Goal: Task Accomplishment & Management: Use online tool/utility

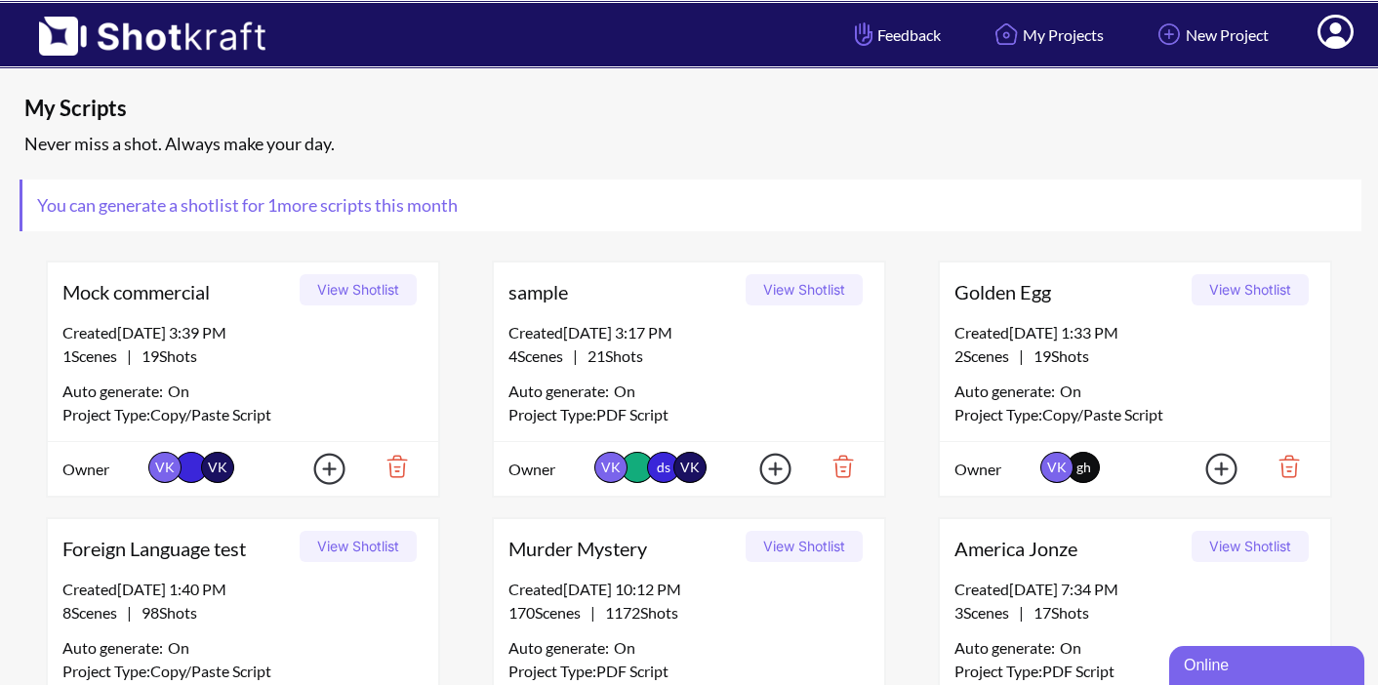
click at [1334, 35] on icon at bounding box center [1335, 32] width 36 height 34
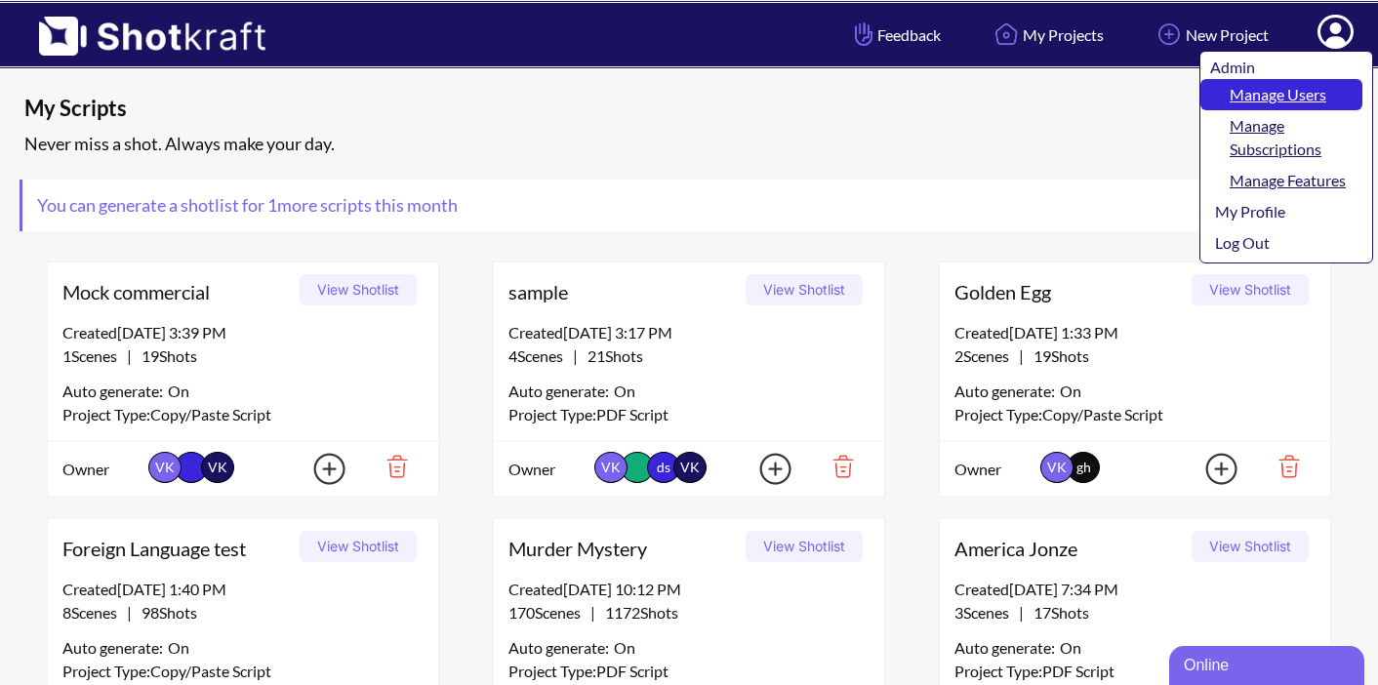
click at [1271, 101] on link "Manage Users" at bounding box center [1281, 94] width 162 height 31
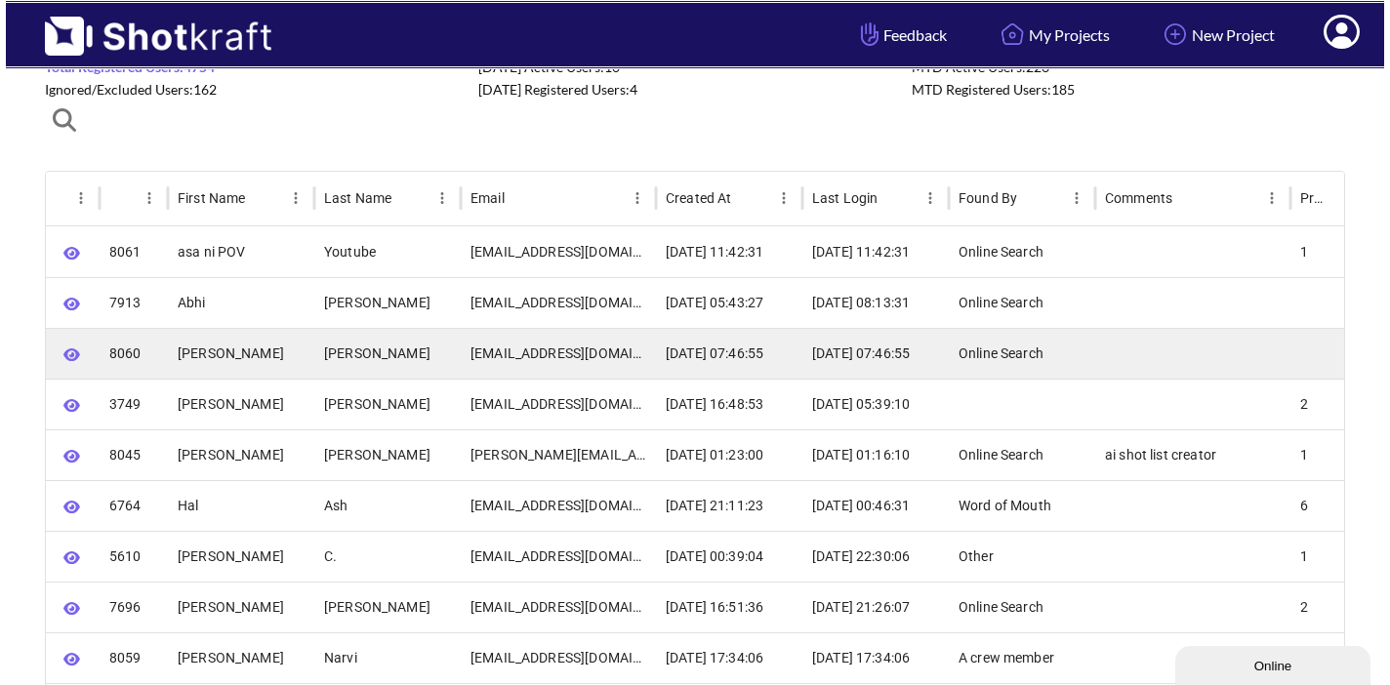
scroll to position [91, 0]
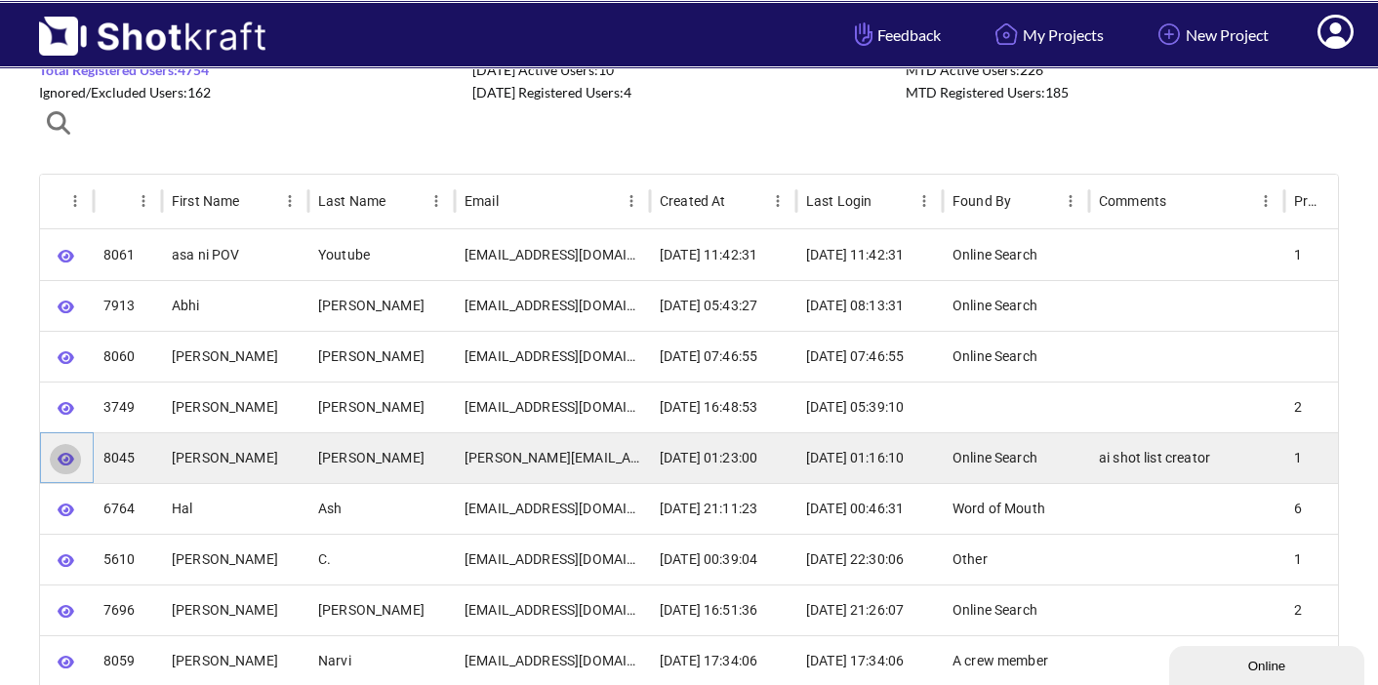
click at [64, 461] on icon "button" at bounding box center [66, 459] width 17 height 13
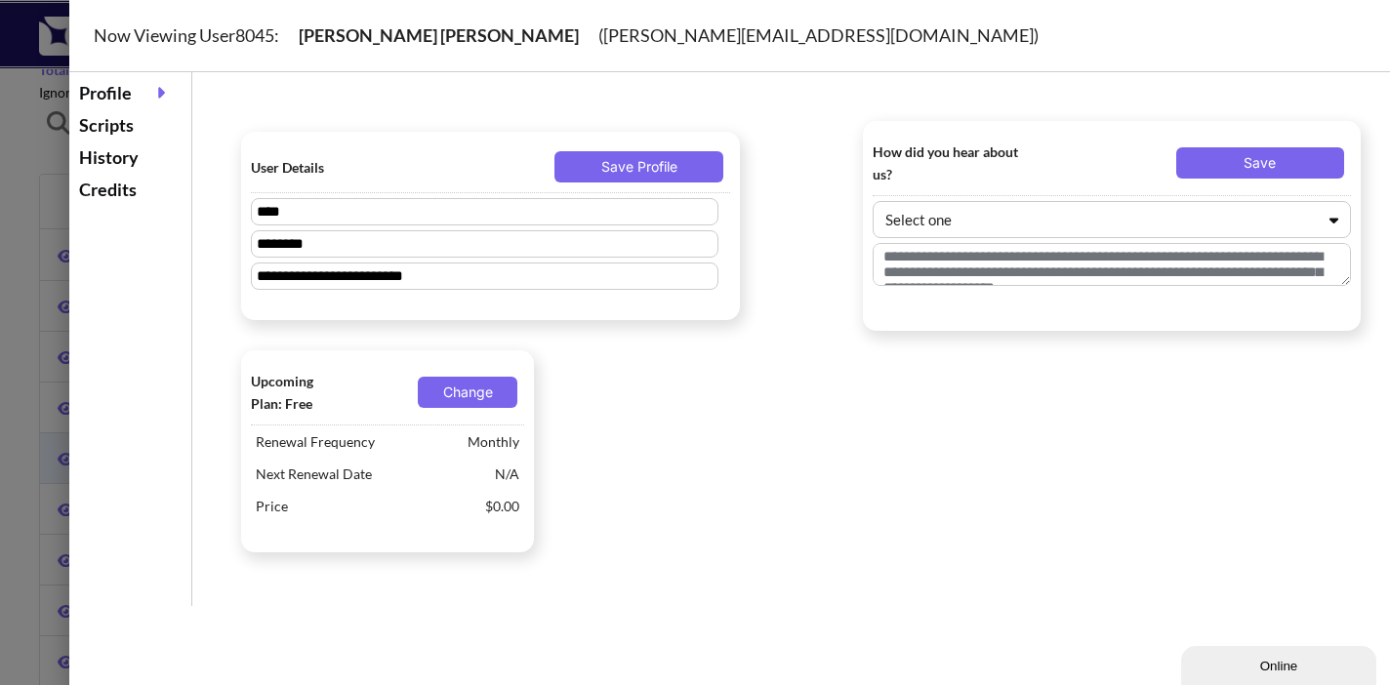
type textarea "**********"
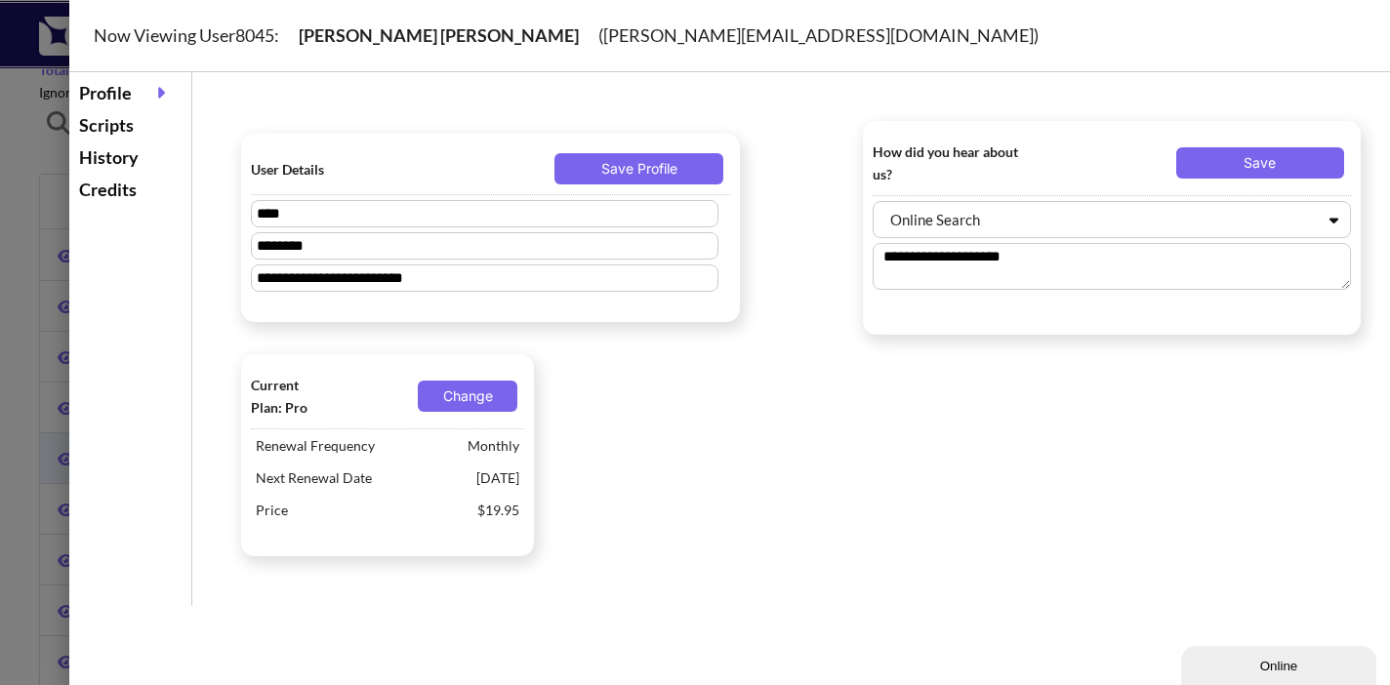
click at [120, 124] on div "Scripts" at bounding box center [130, 125] width 112 height 32
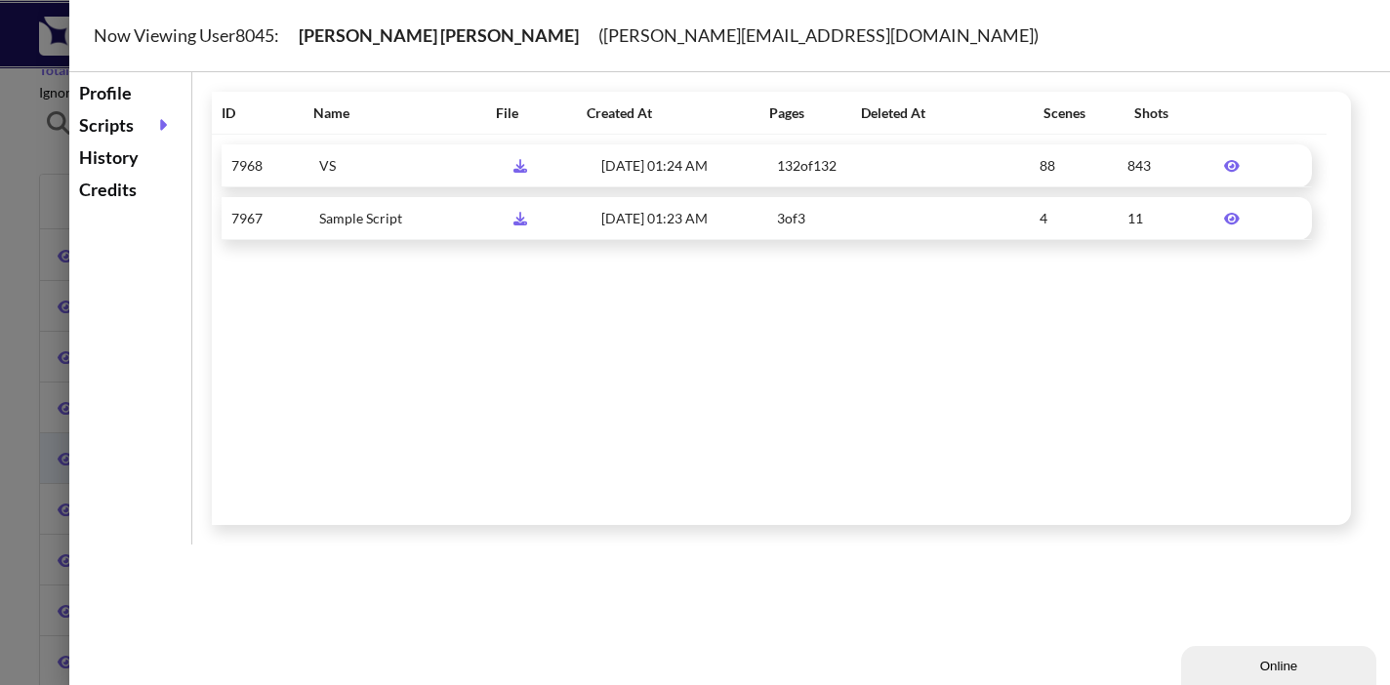
click at [118, 160] on div "History" at bounding box center [130, 157] width 112 height 32
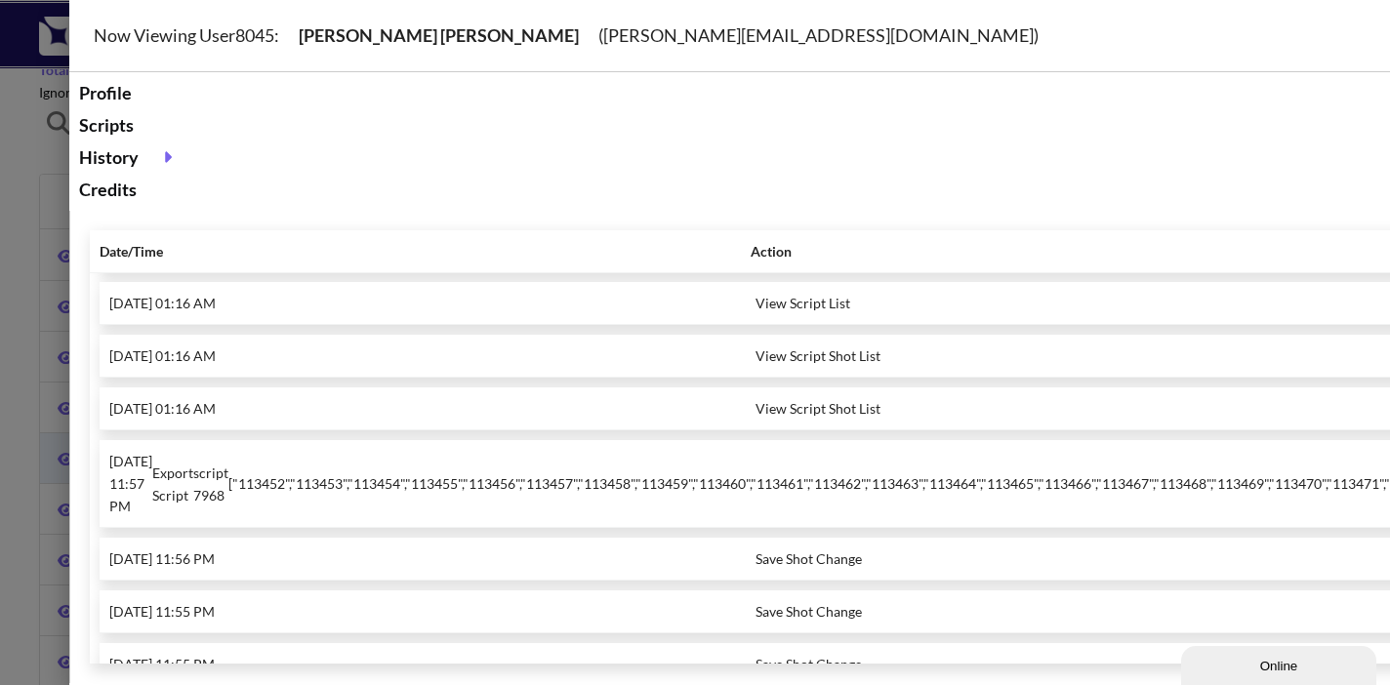
scroll to position [318, 0]
drag, startPoint x: 169, startPoint y: 496, endPoint x: 237, endPoint y: 500, distance: 68.4
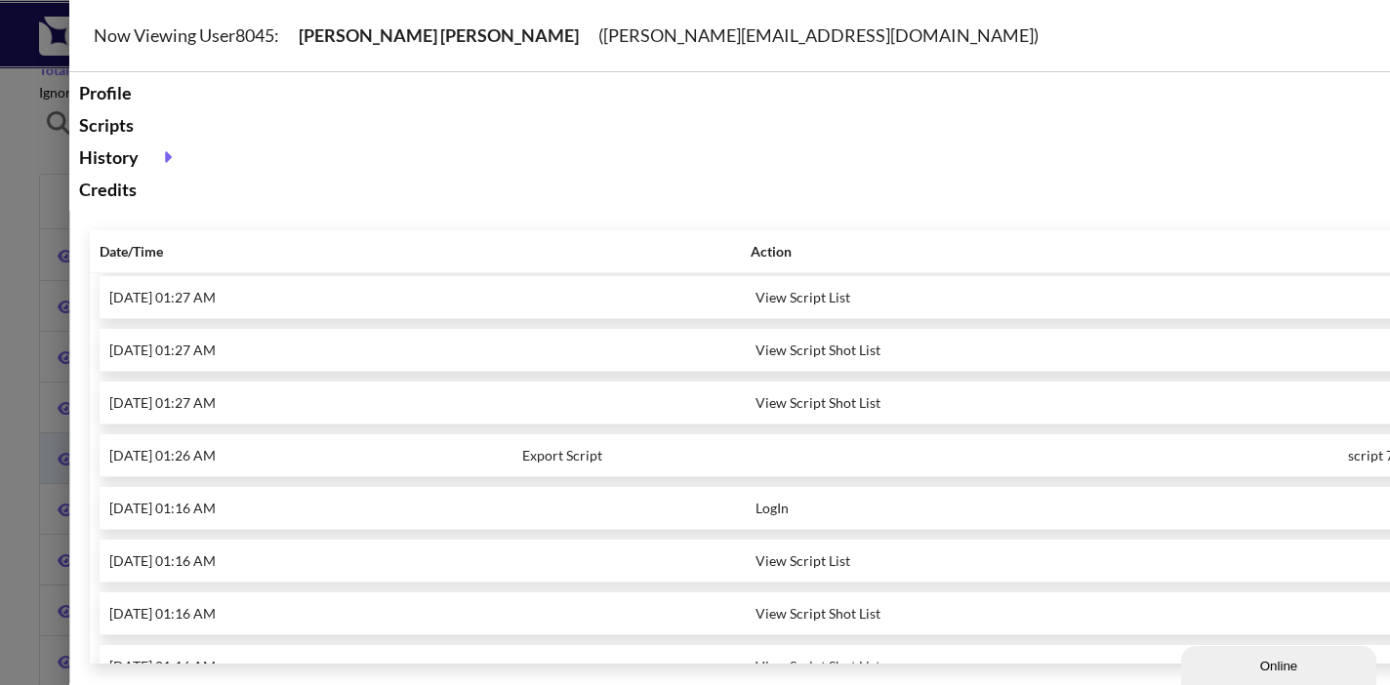
scroll to position [38, 0]
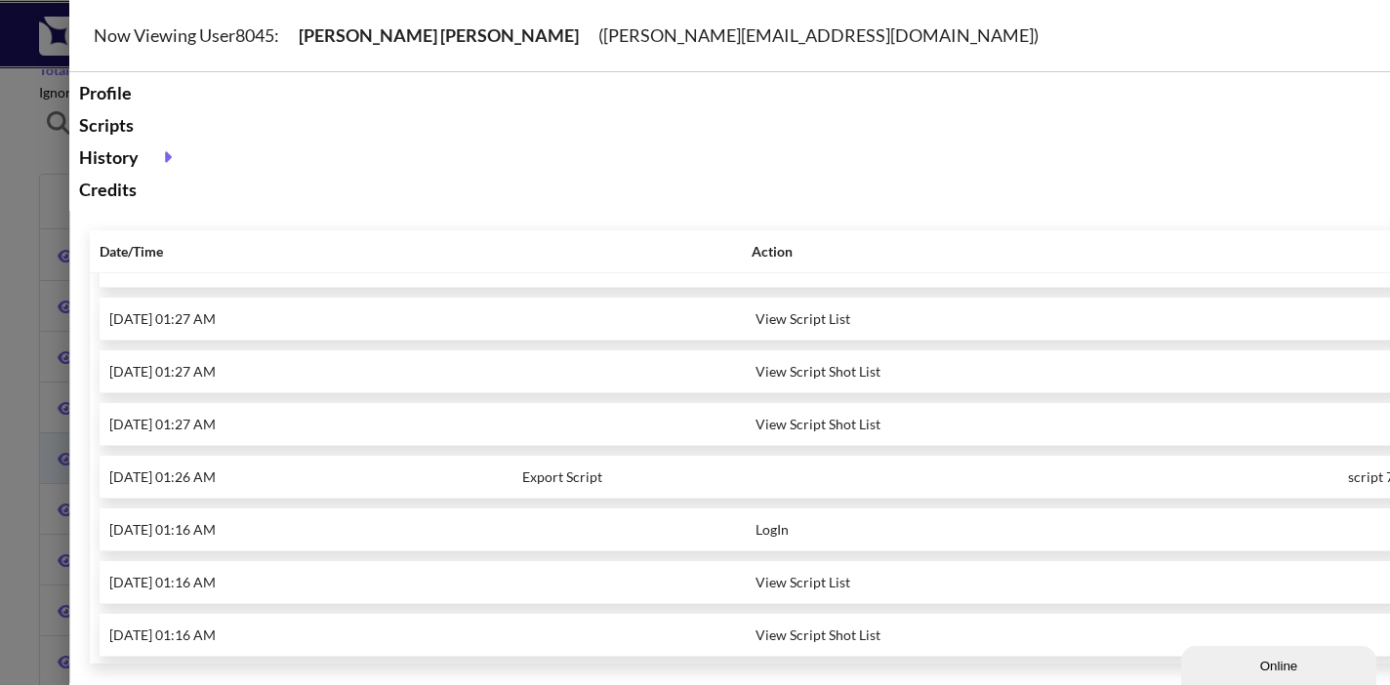
click at [123, 127] on div "Scripts" at bounding box center [130, 125] width 112 height 32
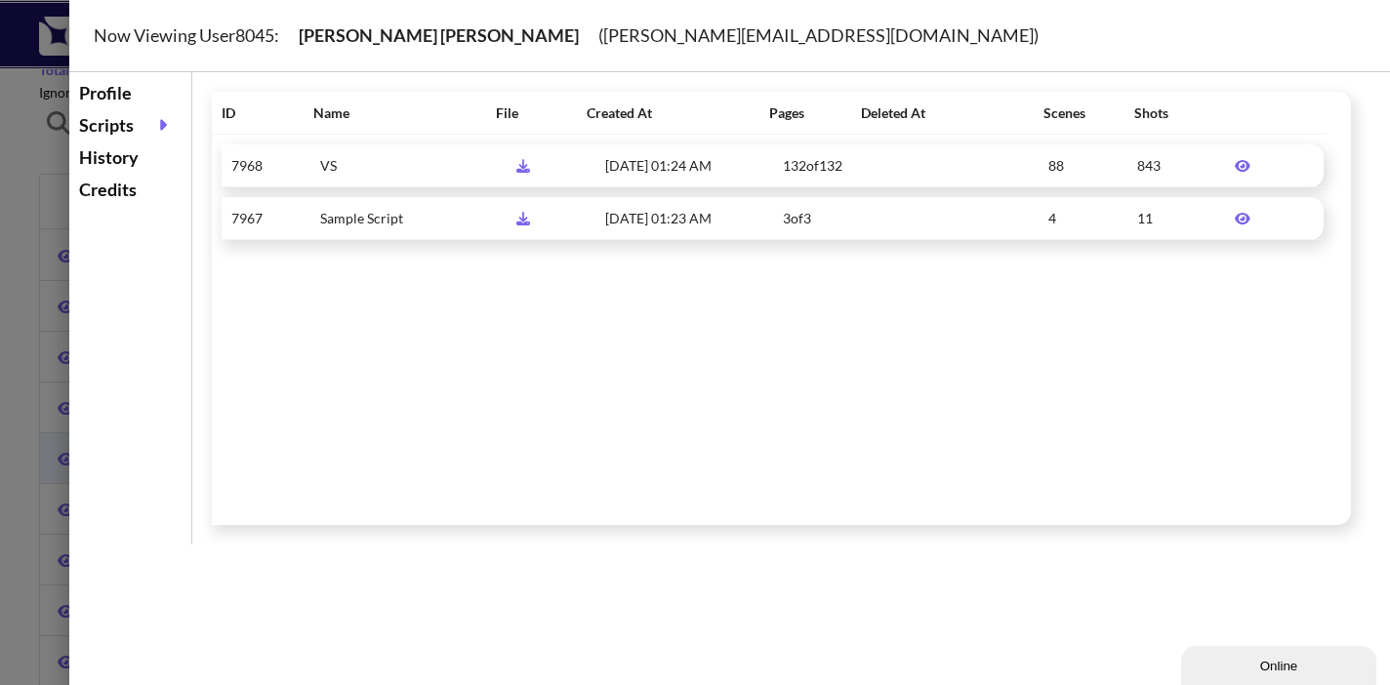
click at [1239, 168] on icon at bounding box center [1242, 166] width 35 height 14
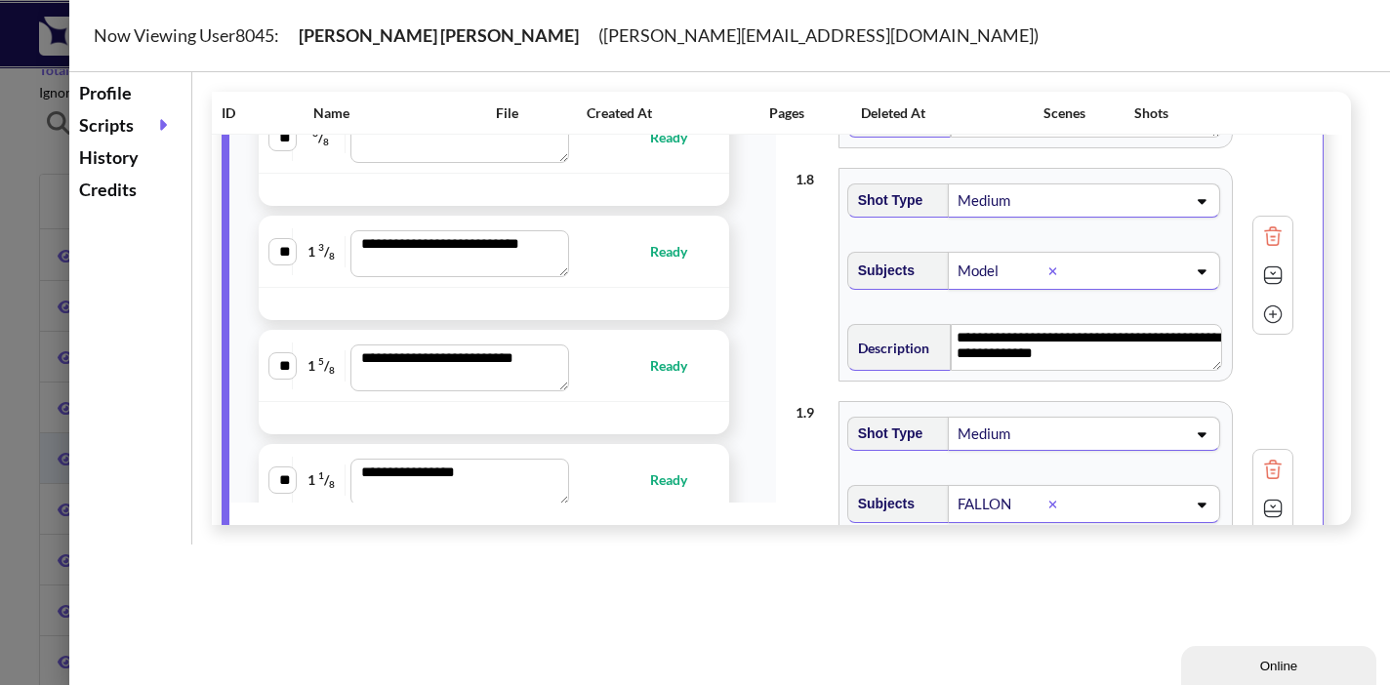
scroll to position [9920, 0]
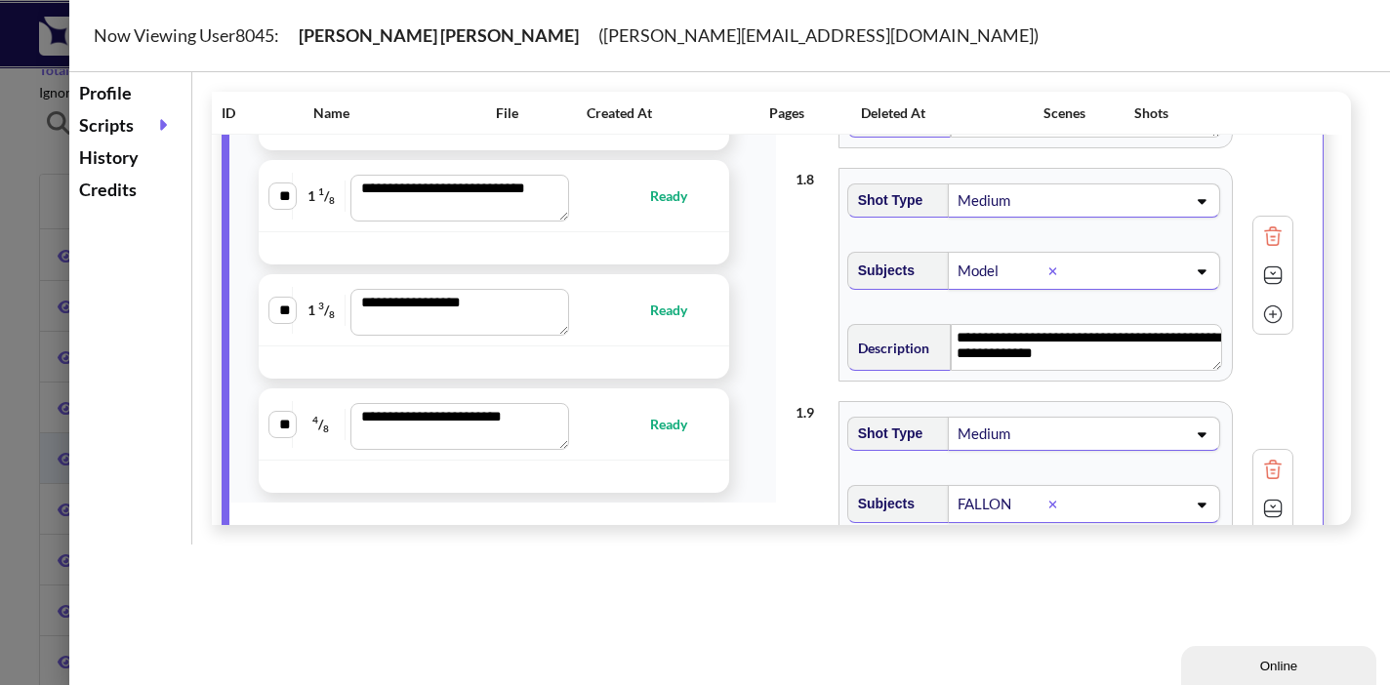
click at [686, 468] on div at bounding box center [678, 476] width 92 height 22
type textarea "**********"
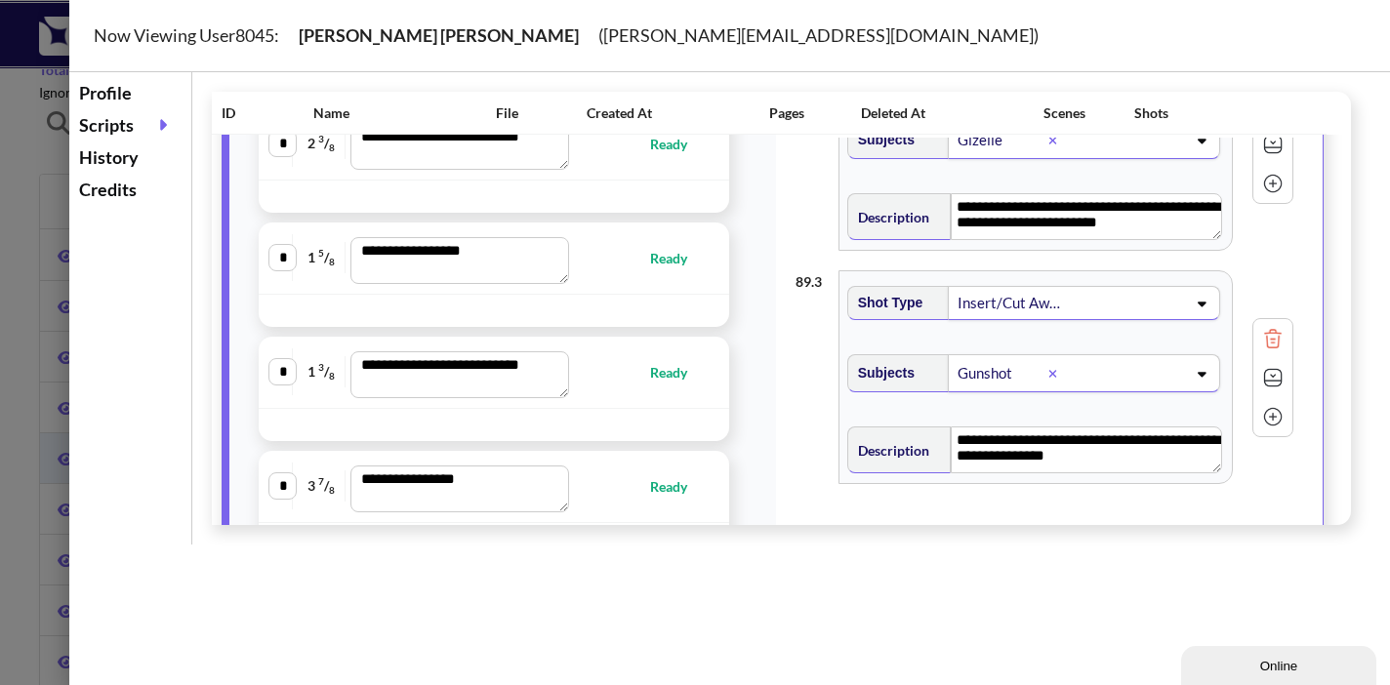
scroll to position [0, 0]
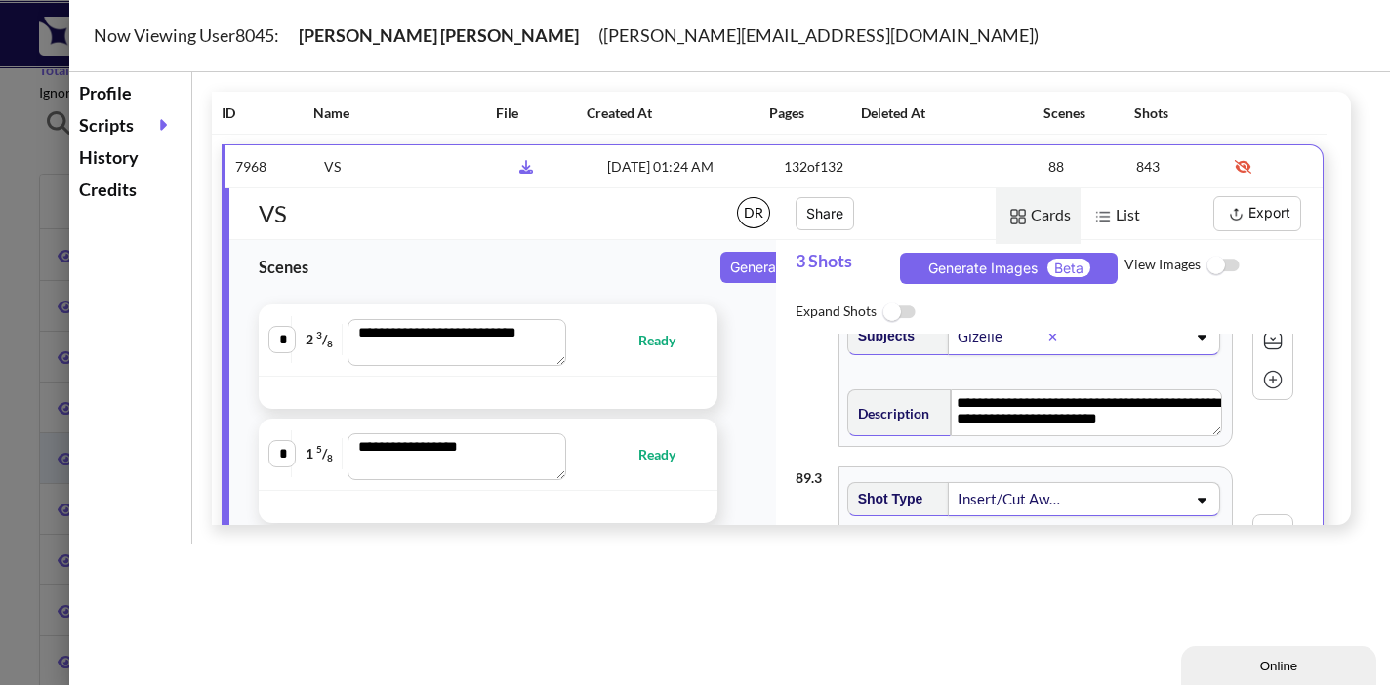
click at [1252, 220] on button "Export" at bounding box center [1257, 213] width 88 height 35
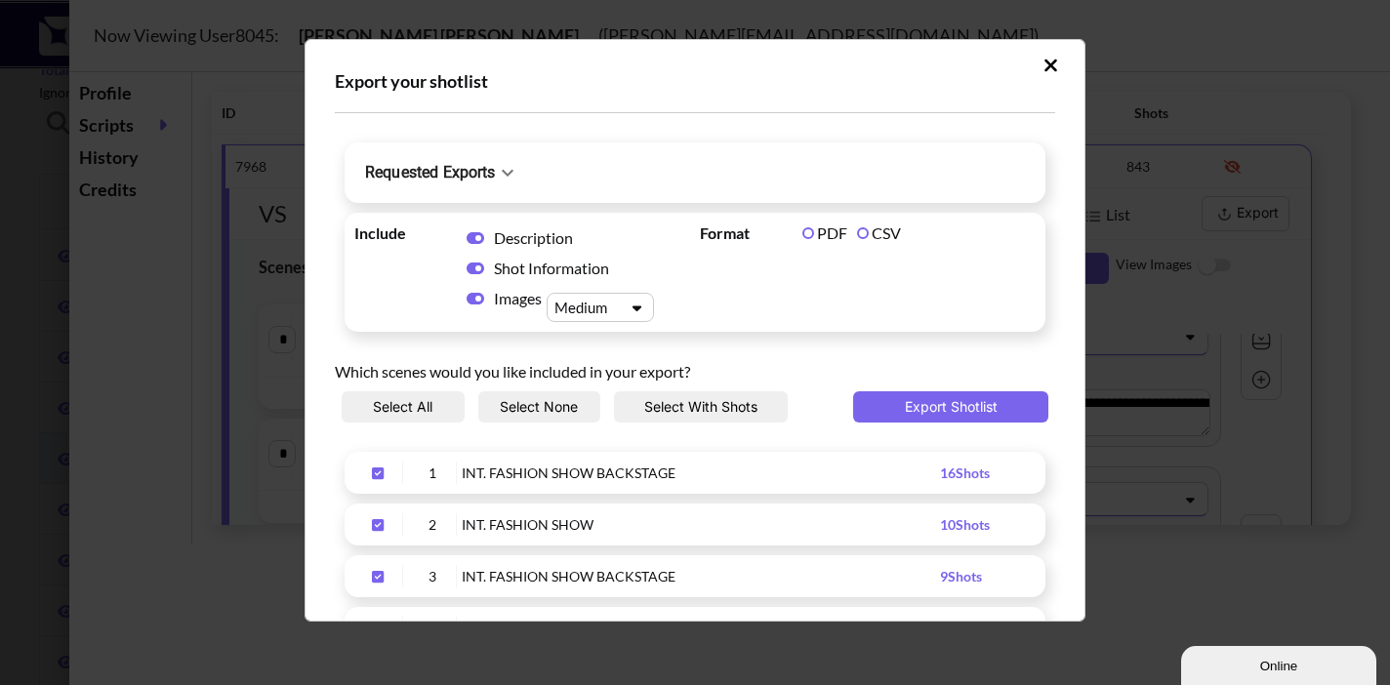
click at [857, 234] on label "CSV" at bounding box center [879, 232] width 44 height 19
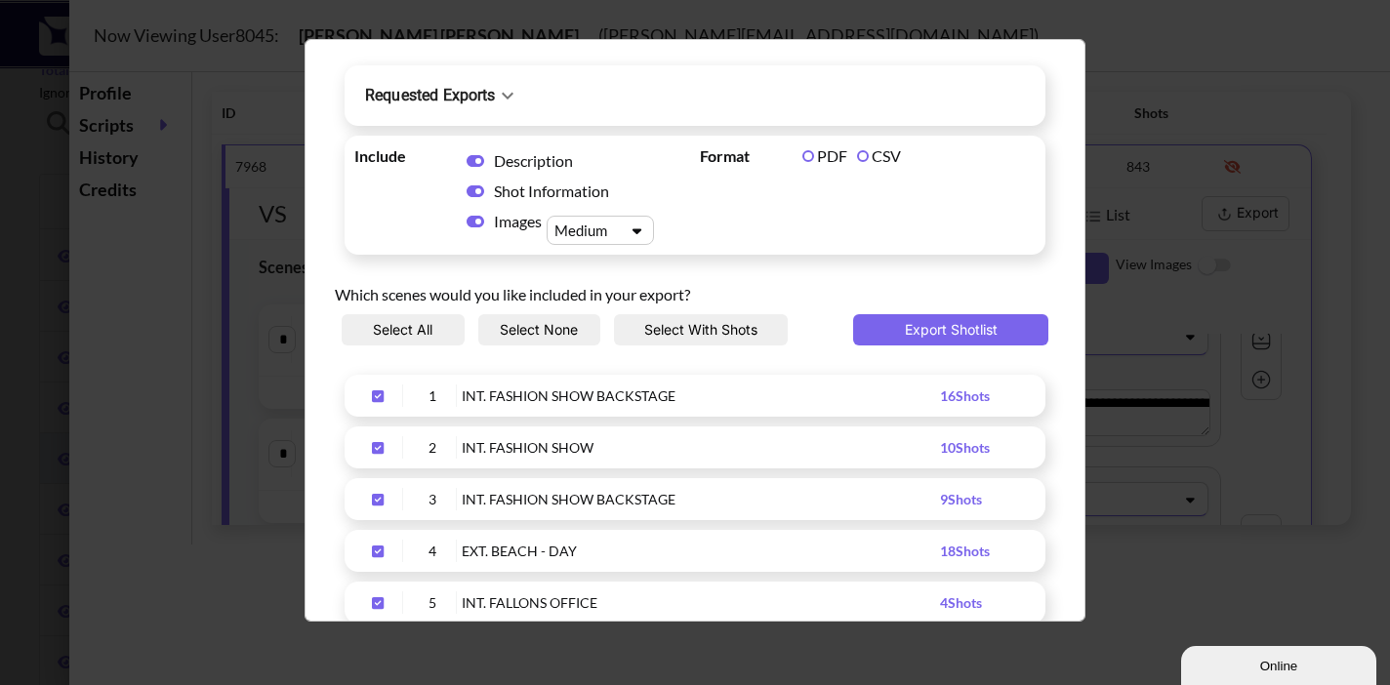
scroll to position [79, 0]
click at [468, 218] on icon "Upload Script" at bounding box center [475, 220] width 18 height 12
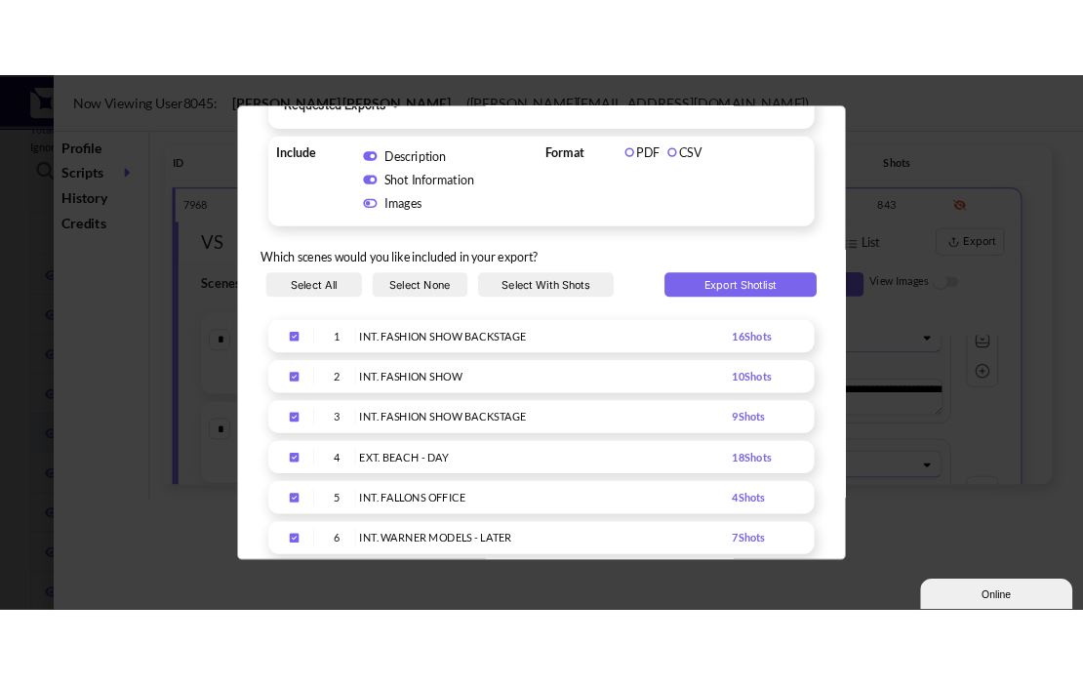
scroll to position [0, 0]
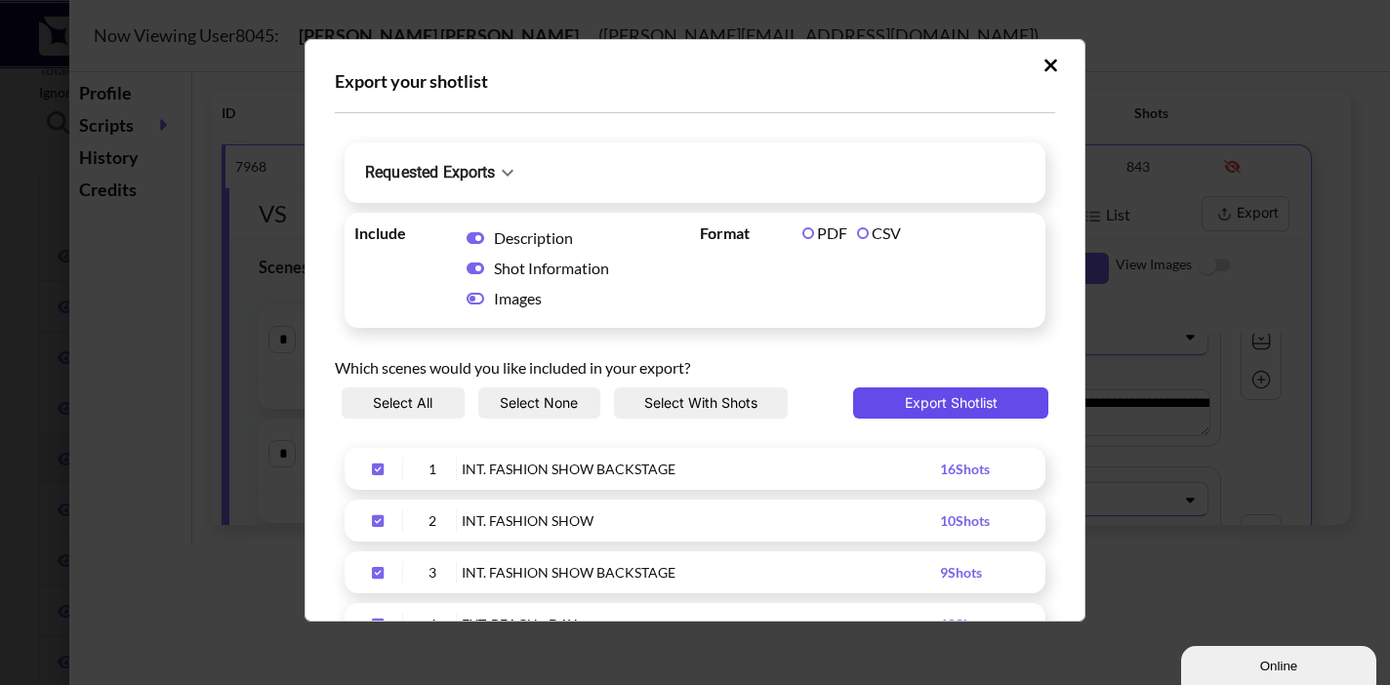
click at [929, 402] on button "Export Shotlist" at bounding box center [950, 402] width 195 height 31
click at [506, 167] on icon "Upload Script" at bounding box center [507, 172] width 23 height 23
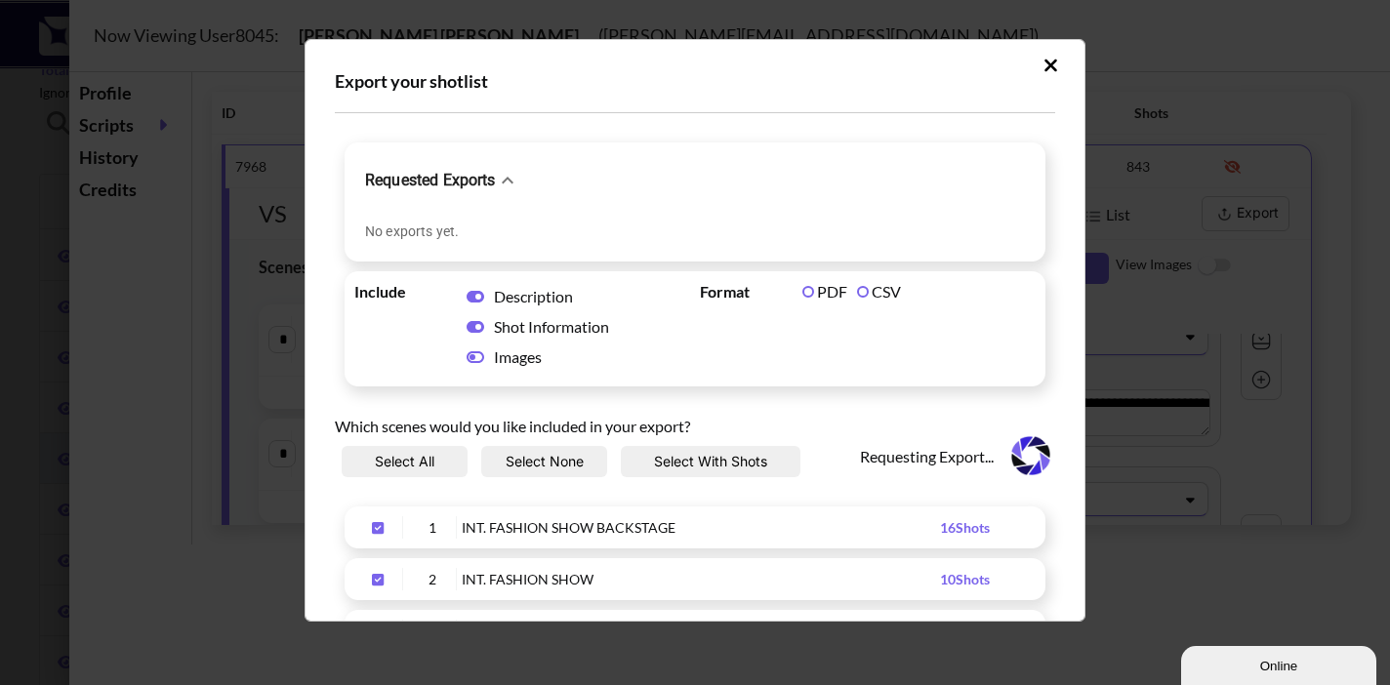
click at [507, 170] on icon "Upload Script" at bounding box center [507, 180] width 23 height 23
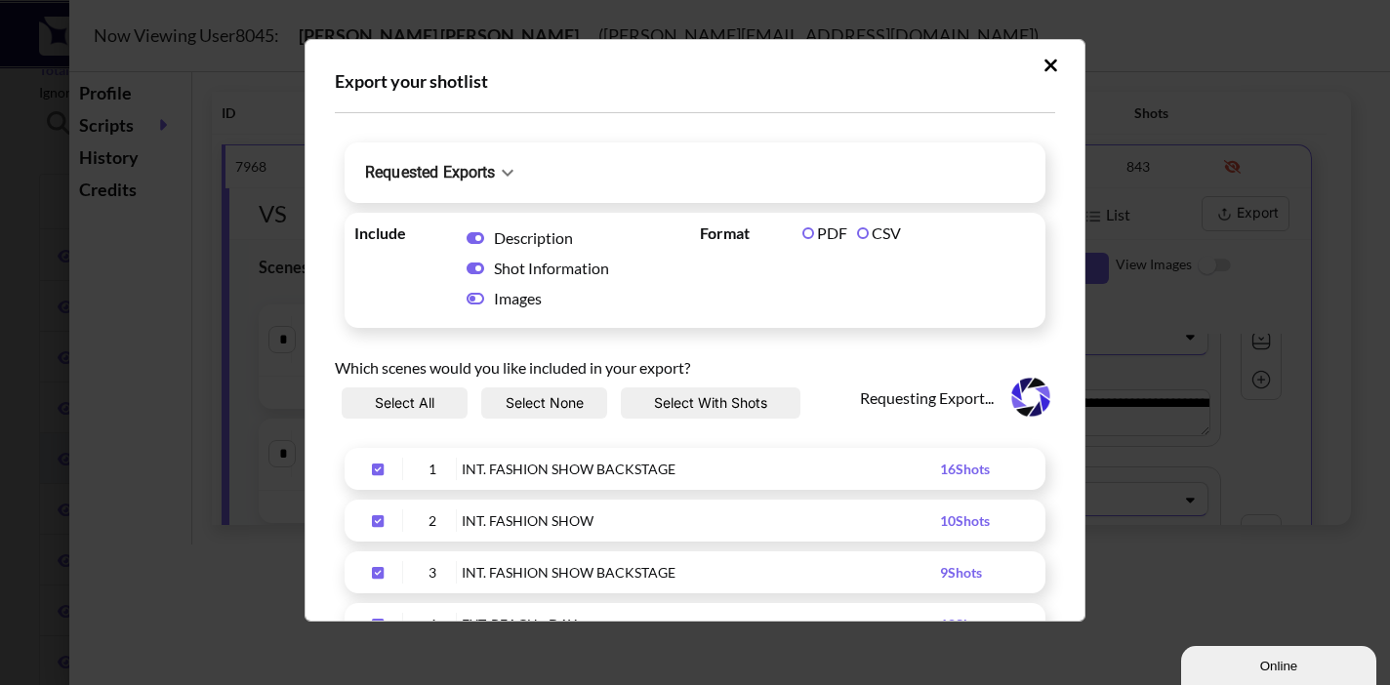
click at [506, 170] on icon "Upload Script" at bounding box center [507, 172] width 23 height 23
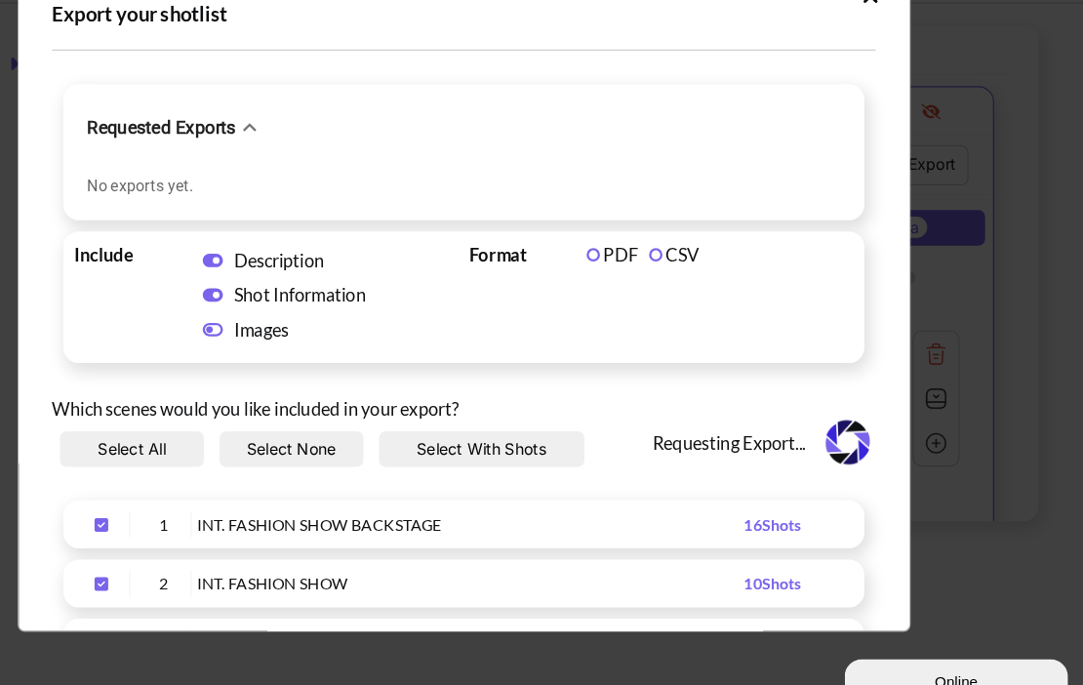
scroll to position [91, 0]
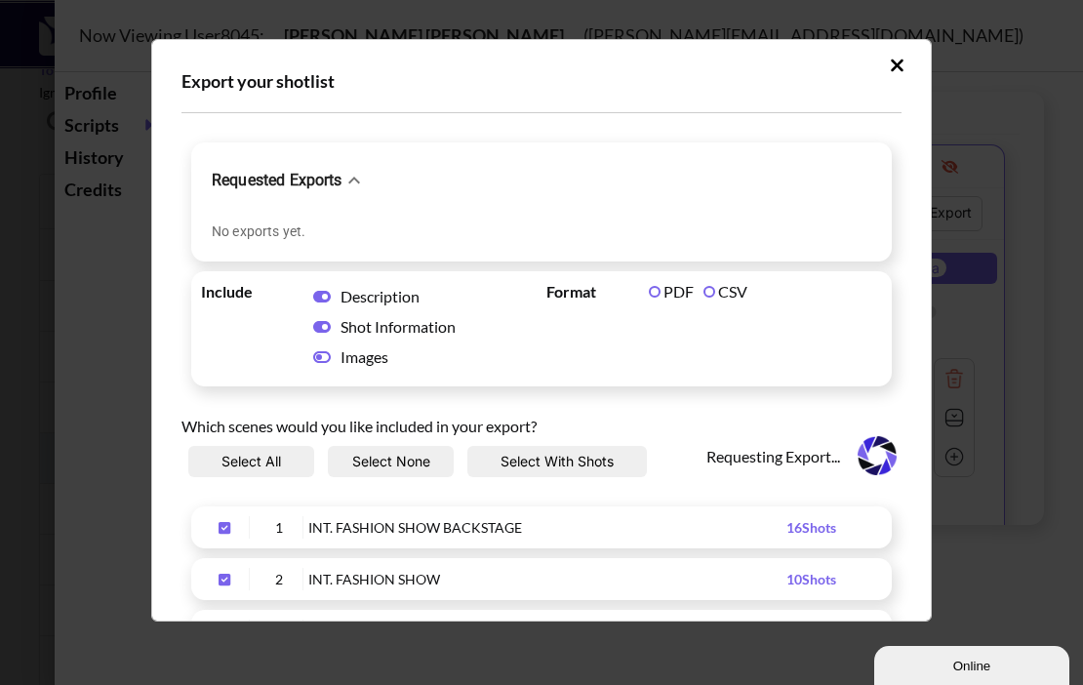
click at [374, 179] on button "Requested Exports" at bounding box center [288, 180] width 185 height 66
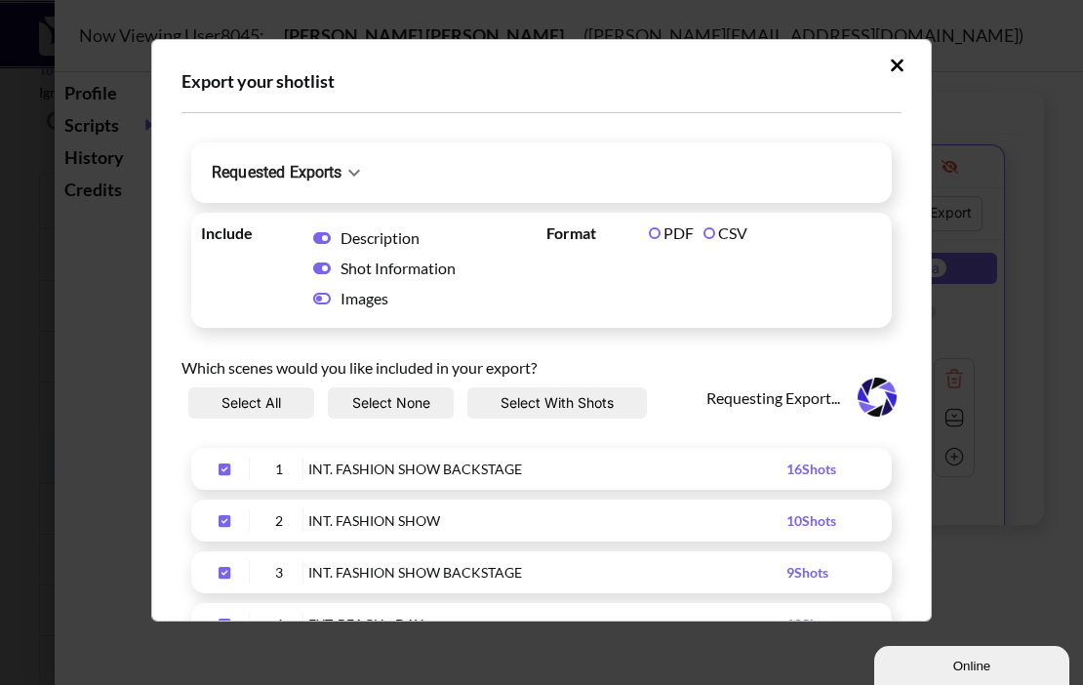
click at [356, 175] on icon "Upload Script" at bounding box center [354, 173] width 12 height 7
